Goal: Transaction & Acquisition: Purchase product/service

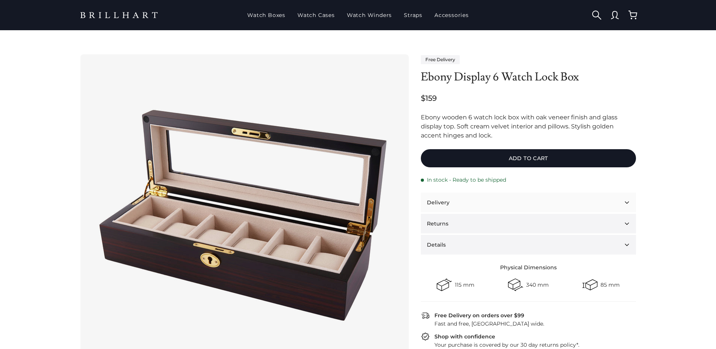
click at [463, 208] on button "Delivery" at bounding box center [528, 203] width 215 height 20
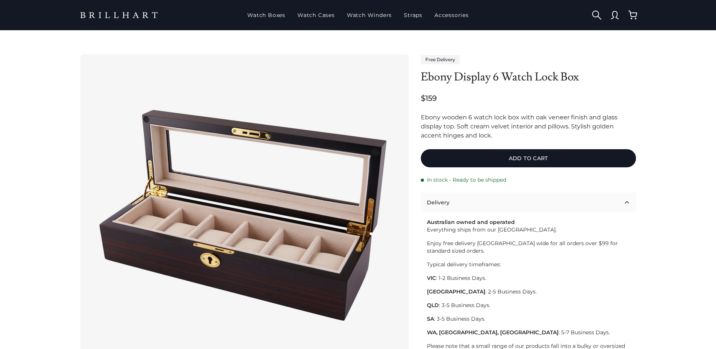
click at [460, 203] on button "Delivery" at bounding box center [528, 203] width 215 height 20
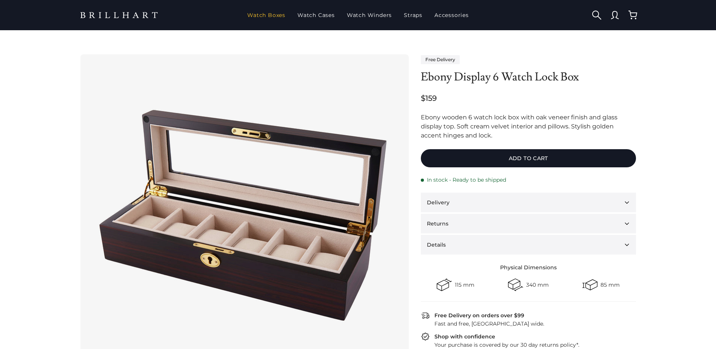
click at [266, 14] on link "Watch Boxes" at bounding box center [266, 15] width 44 height 20
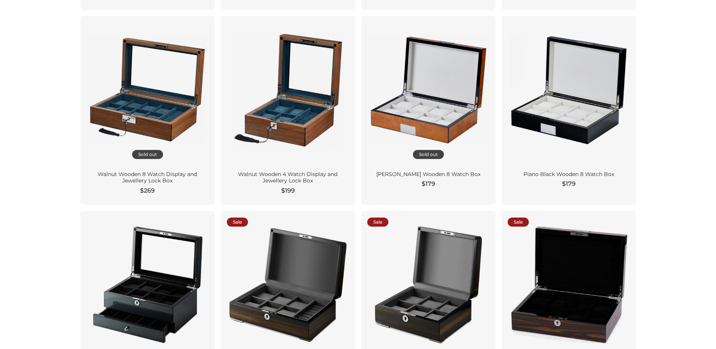
scroll to position [1019, 0]
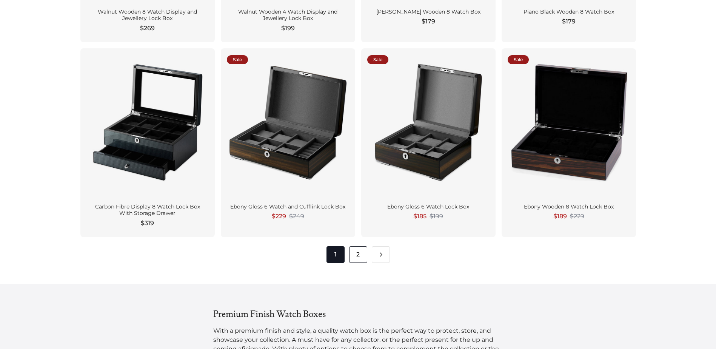
click at [358, 249] on link "2" at bounding box center [358, 254] width 18 height 17
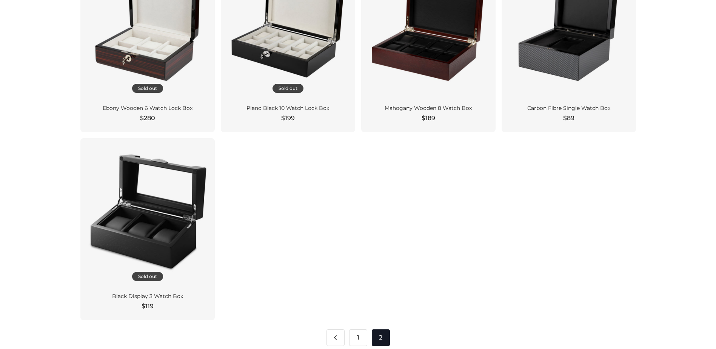
scroll to position [793, 0]
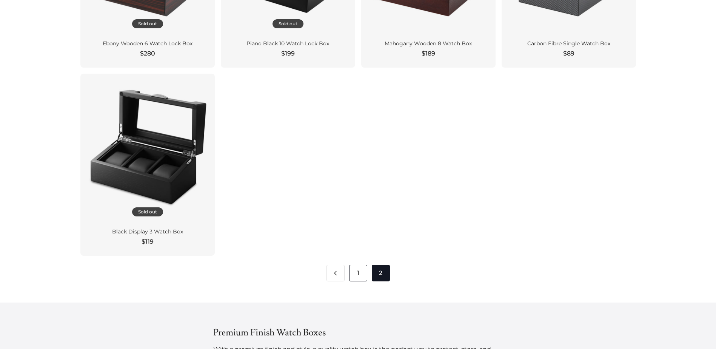
click at [356, 273] on link "1" at bounding box center [358, 273] width 18 height 17
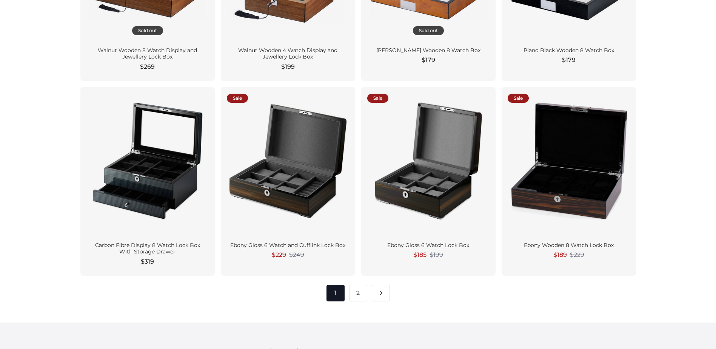
scroll to position [981, 0]
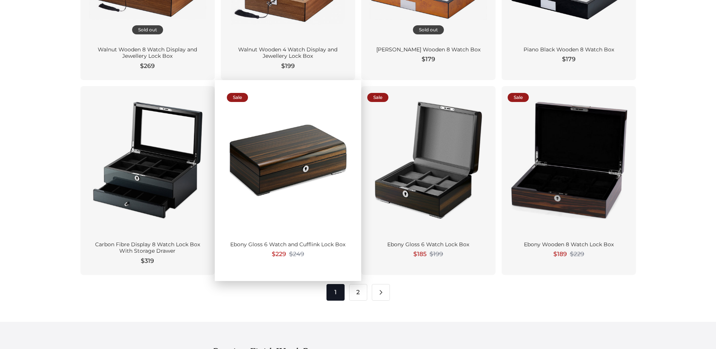
click at [260, 173] on div at bounding box center [288, 160] width 122 height 137
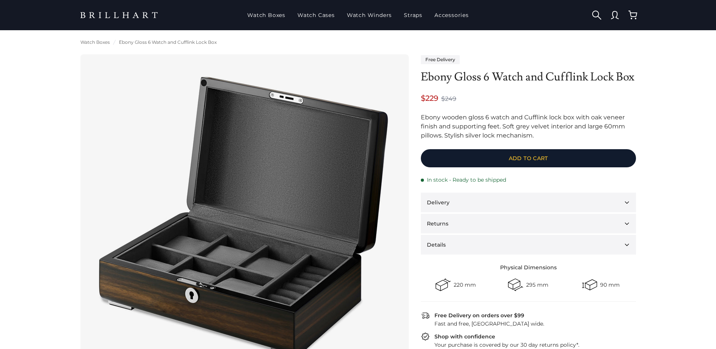
click at [448, 161] on button "Add to cart" at bounding box center [528, 158] width 215 height 18
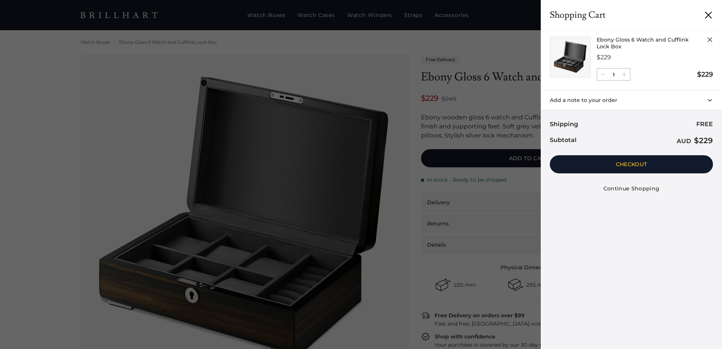
click at [618, 162] on button "Checkout" at bounding box center [631, 164] width 163 height 18
